Goal: Find specific page/section: Find specific page/section

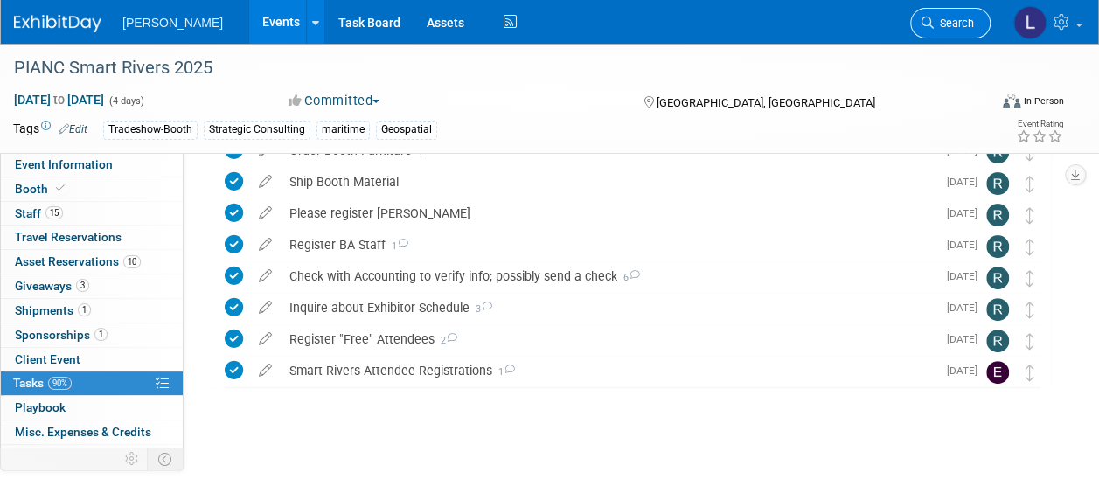
click at [952, 13] on link "Search" at bounding box center [950, 23] width 80 height 31
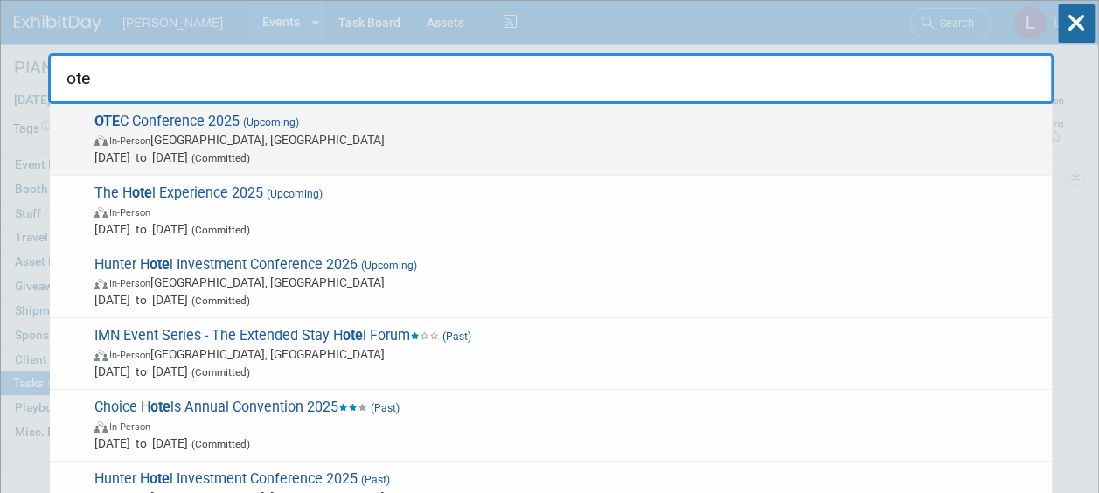
type input "ote"
click at [872, 125] on span "OTE C Conference 2025 (Upcoming) In-Person [GEOGRAPHIC_DATA], [GEOGRAPHIC_DATA]…" at bounding box center [566, 139] width 954 height 53
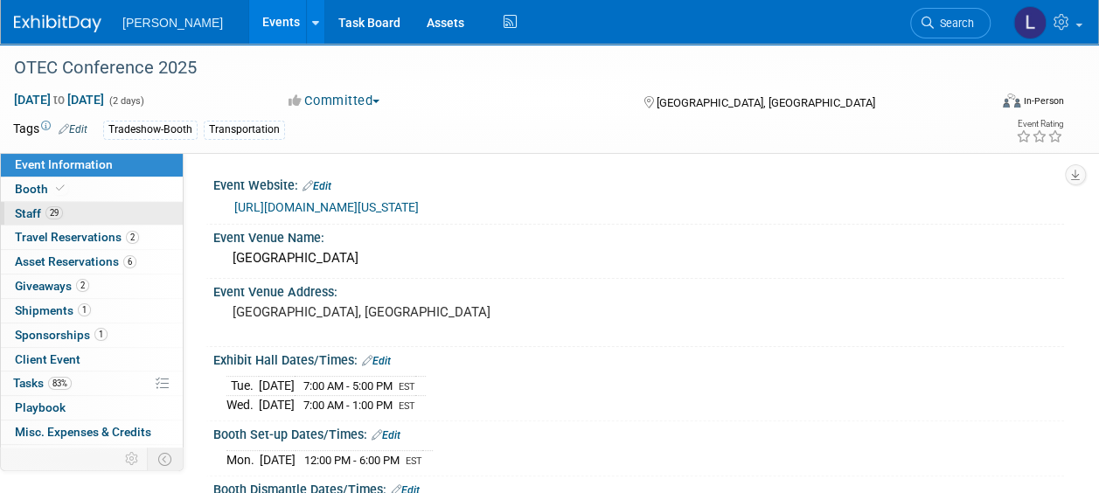
click at [108, 207] on link "29 Staff 29" at bounding box center [92, 214] width 182 height 24
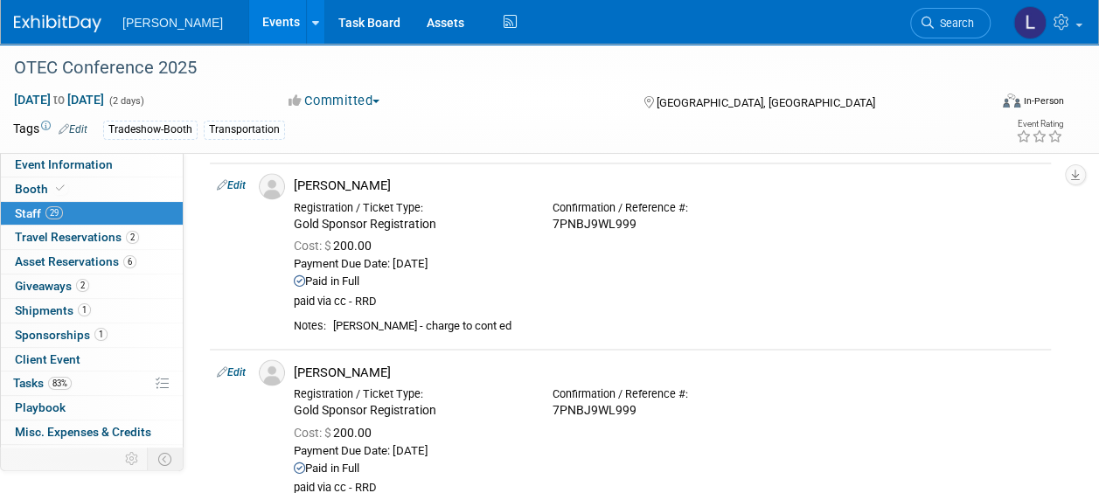
scroll to position [1349, 0]
